Goal: Transaction & Acquisition: Purchase product/service

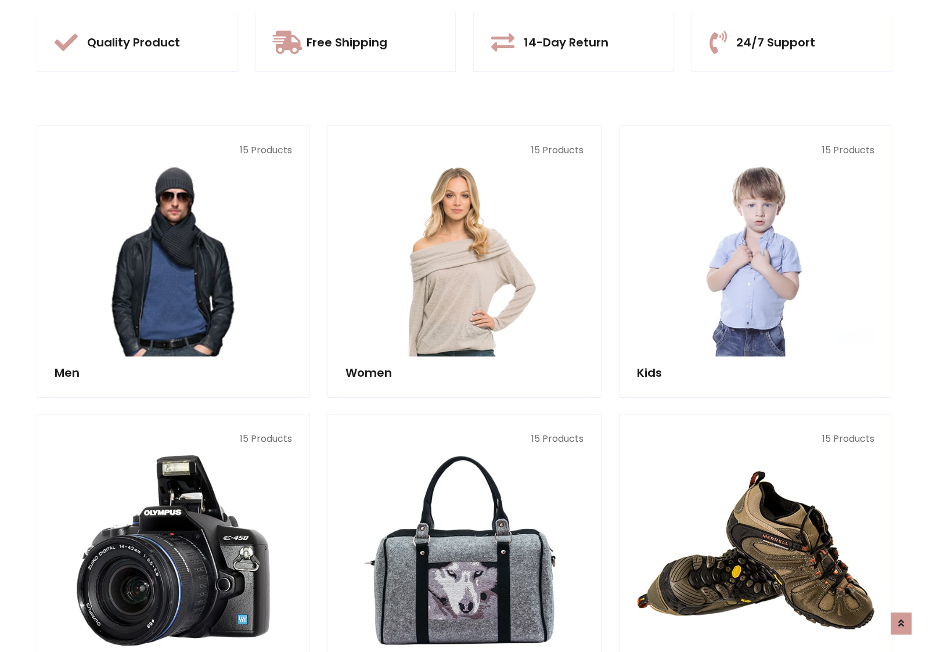
scroll to position [1093, 0]
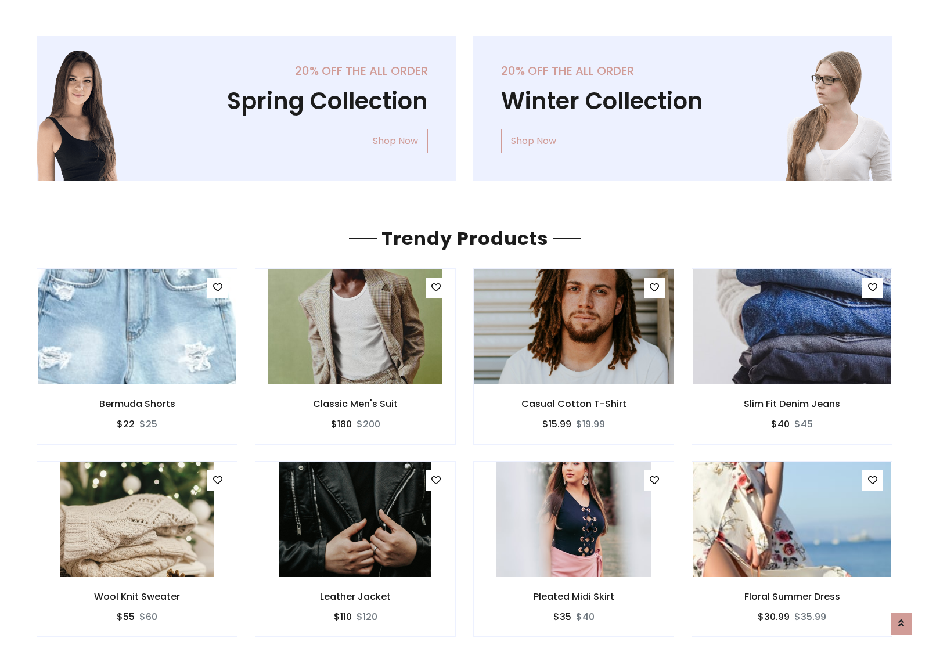
click at [574, 326] on img at bounding box center [574, 326] width 238 height 279
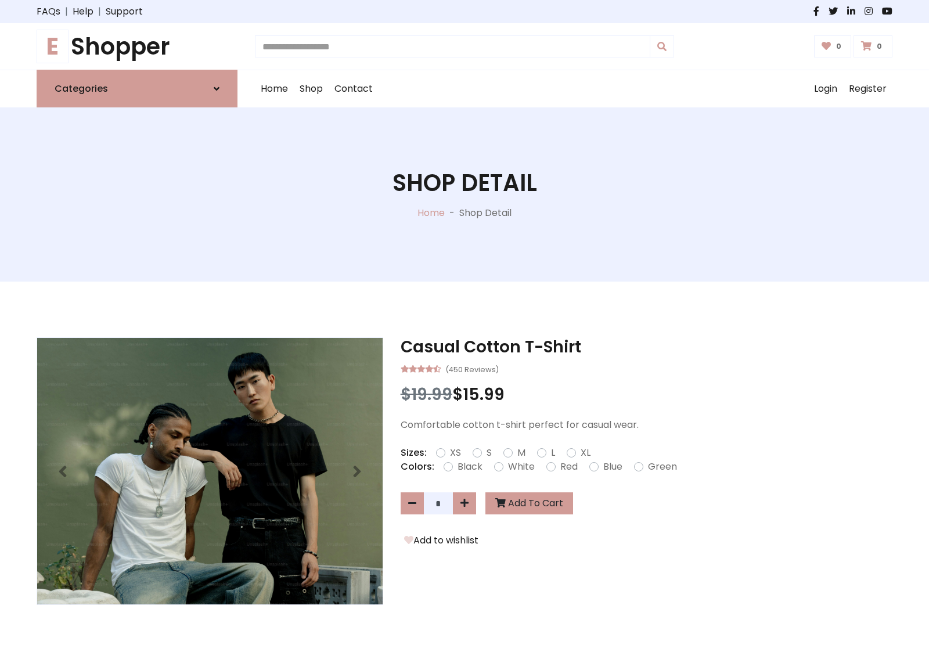
click at [137, 46] on h1 "E Shopper" at bounding box center [137, 47] width 201 height 28
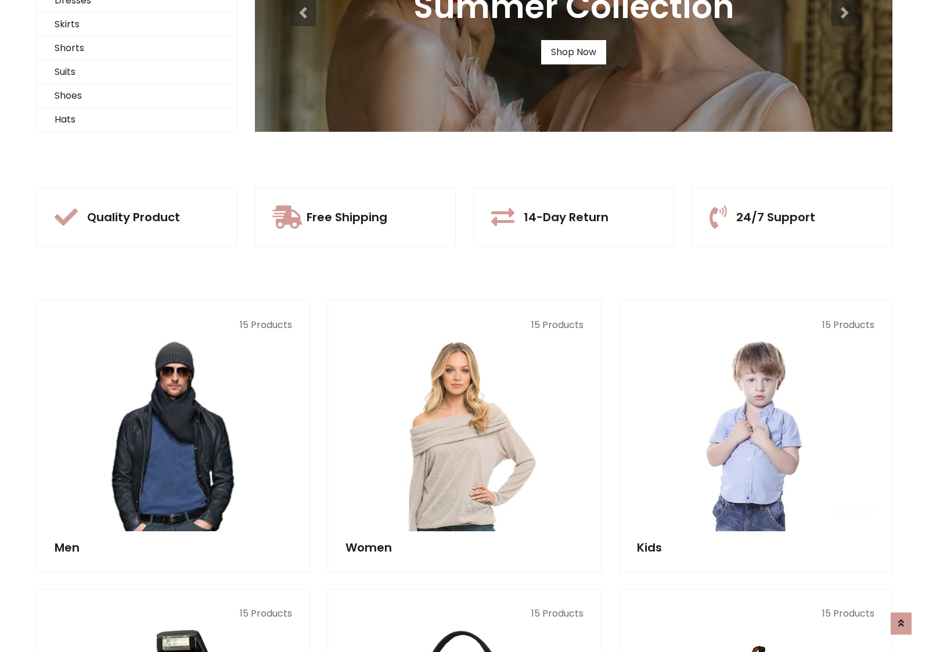
scroll to position [112, 0]
